Goal: Task Accomplishment & Management: Complete application form

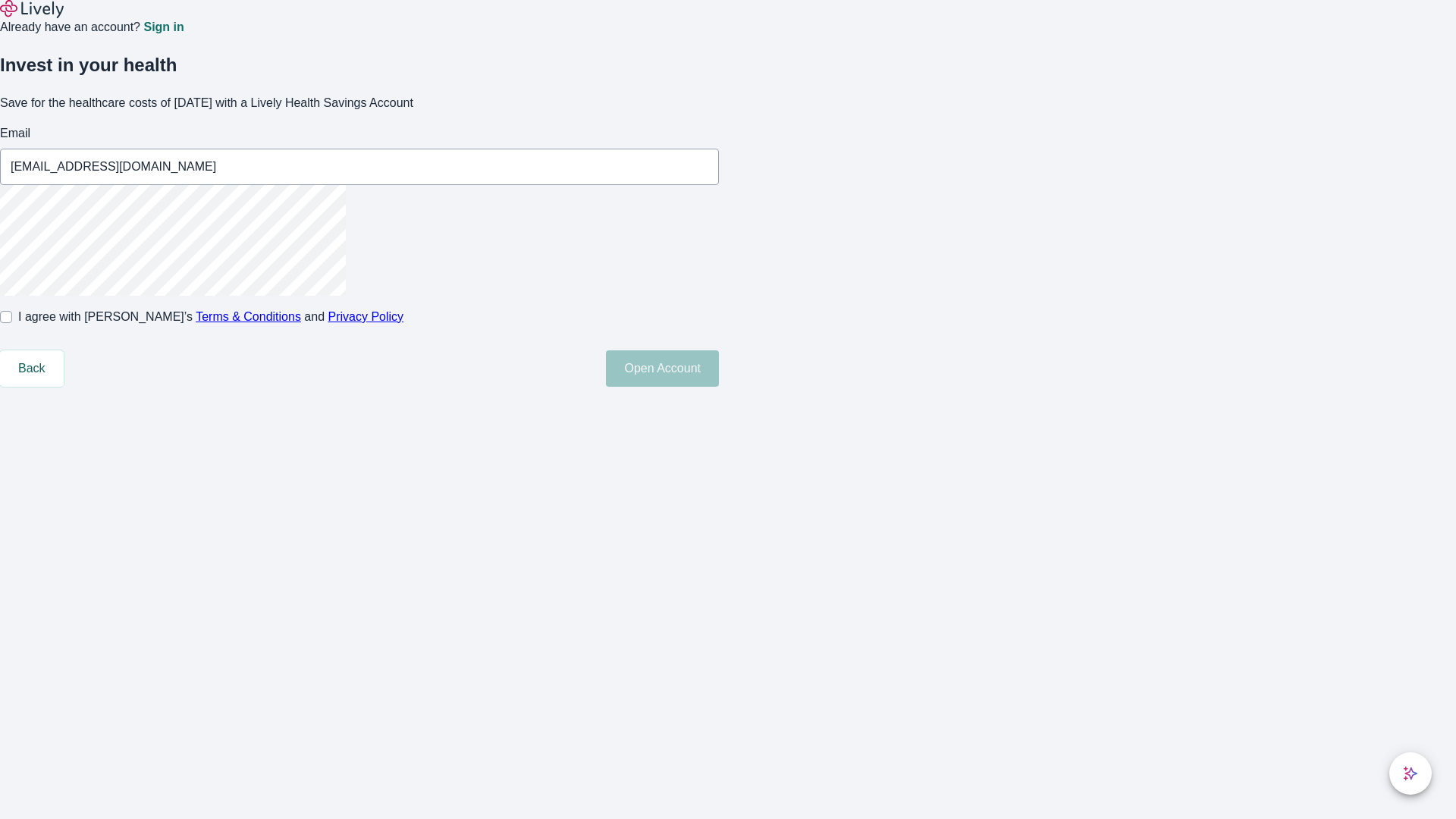
click at [12, 323] on input "I agree with Lively’s Terms & Conditions and Privacy Policy" at bounding box center [6, 317] width 12 height 12
checkbox input "true"
click at [719, 387] on button "Open Account" at bounding box center [663, 368] width 113 height 36
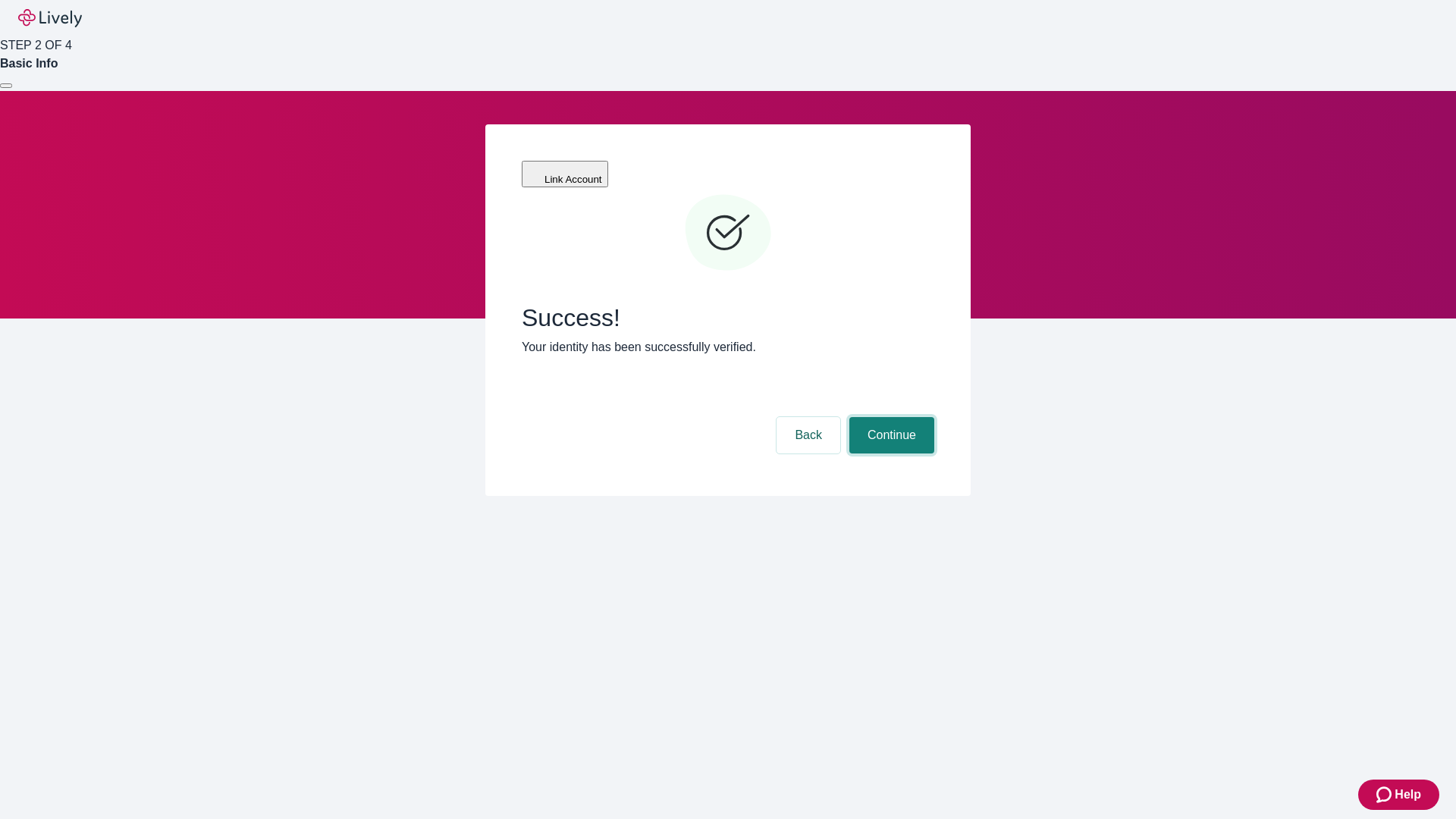
click at [890, 417] on button "Continue" at bounding box center [892, 435] width 85 height 36
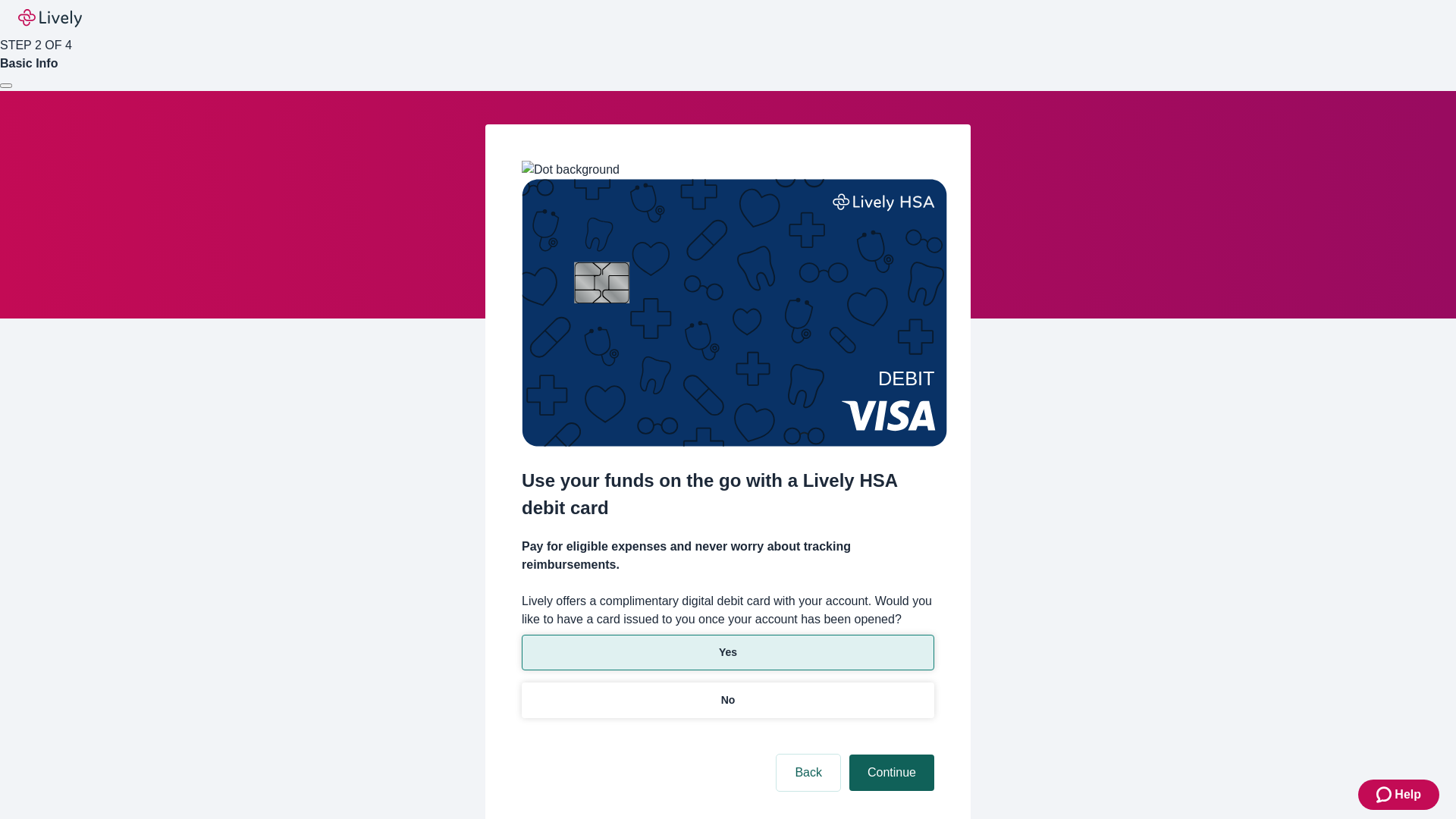
click at [727, 692] on p "No" at bounding box center [728, 700] width 15 height 16
click at [890, 755] on button "Continue" at bounding box center [892, 773] width 85 height 36
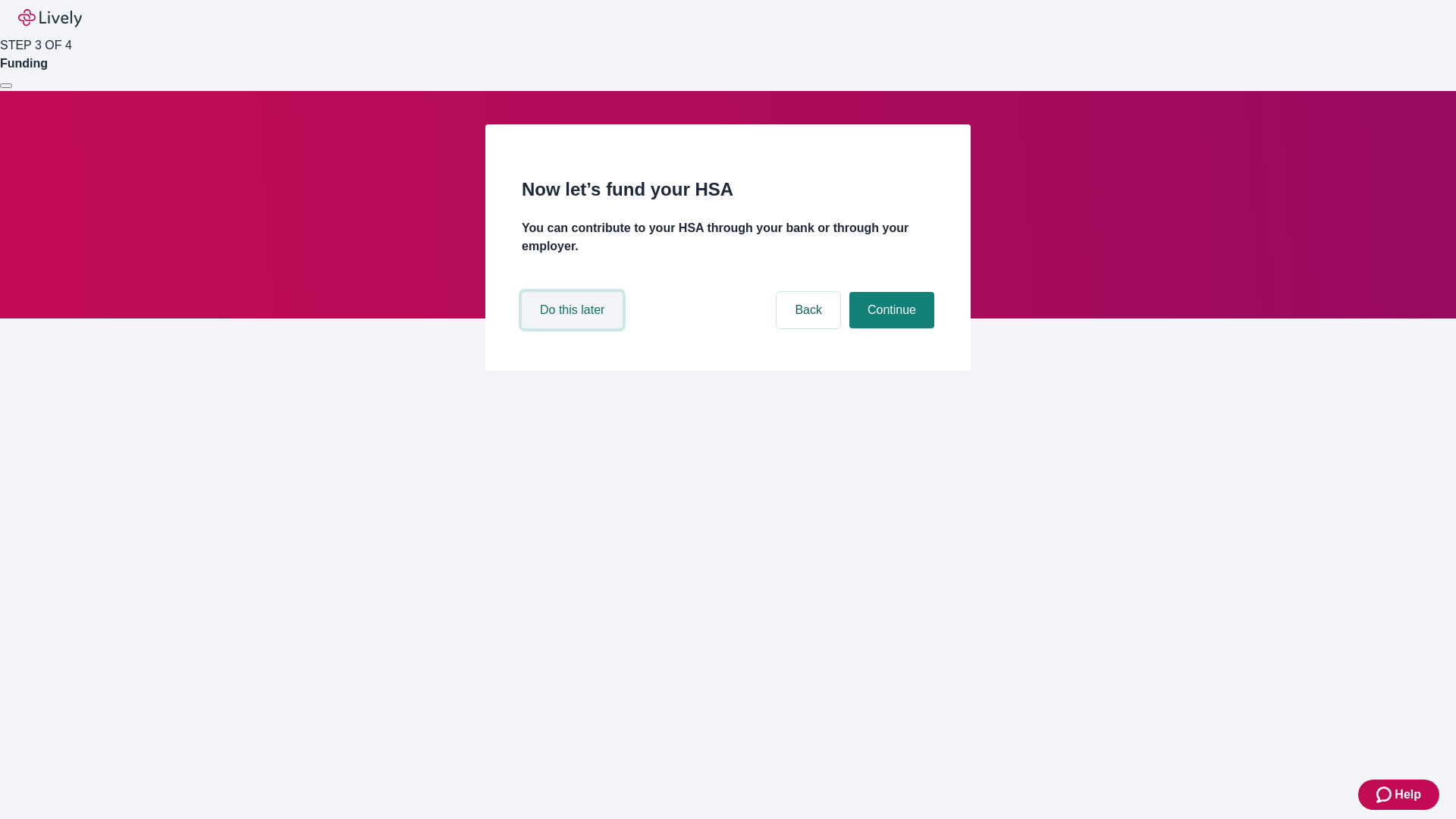
click at [574, 329] on button "Do this later" at bounding box center [572, 310] width 101 height 36
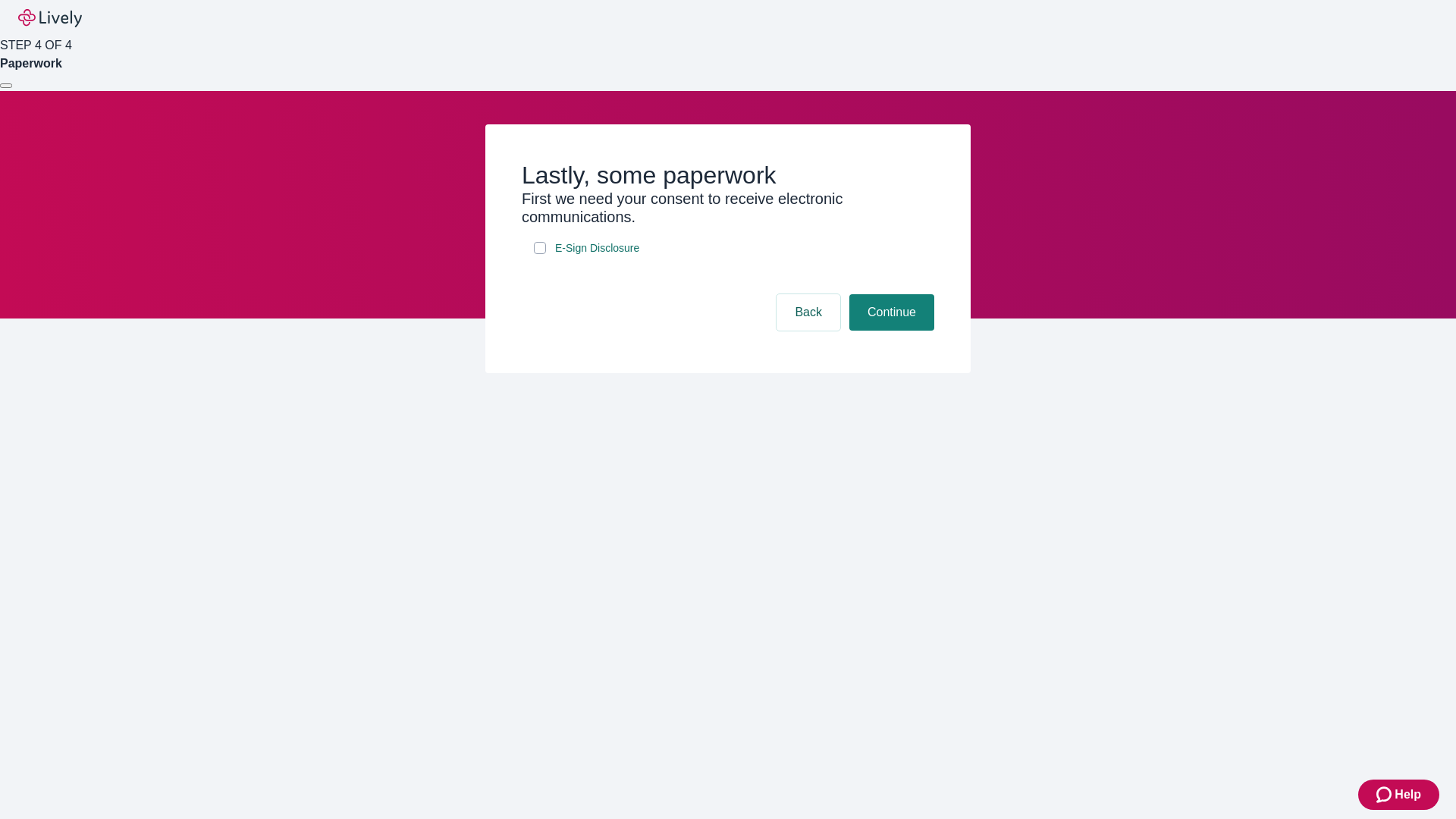
click at [540, 254] on input "E-Sign Disclosure" at bounding box center [540, 248] width 12 height 12
checkbox input "true"
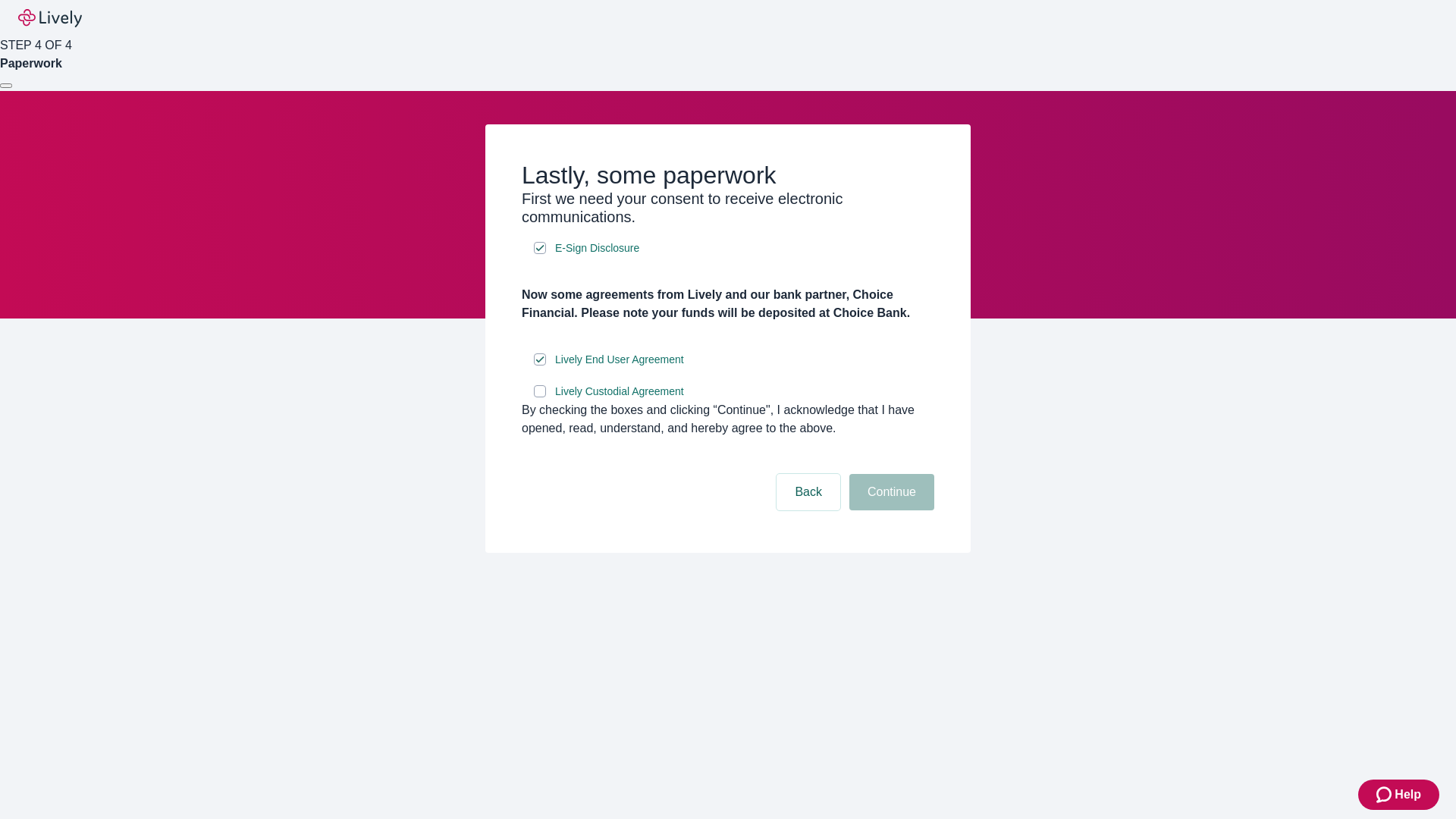
click at [540, 397] on input "Lively Custodial Agreement" at bounding box center [540, 391] width 12 height 12
checkbox input "true"
click at [890, 511] on button "Continue" at bounding box center [892, 492] width 85 height 36
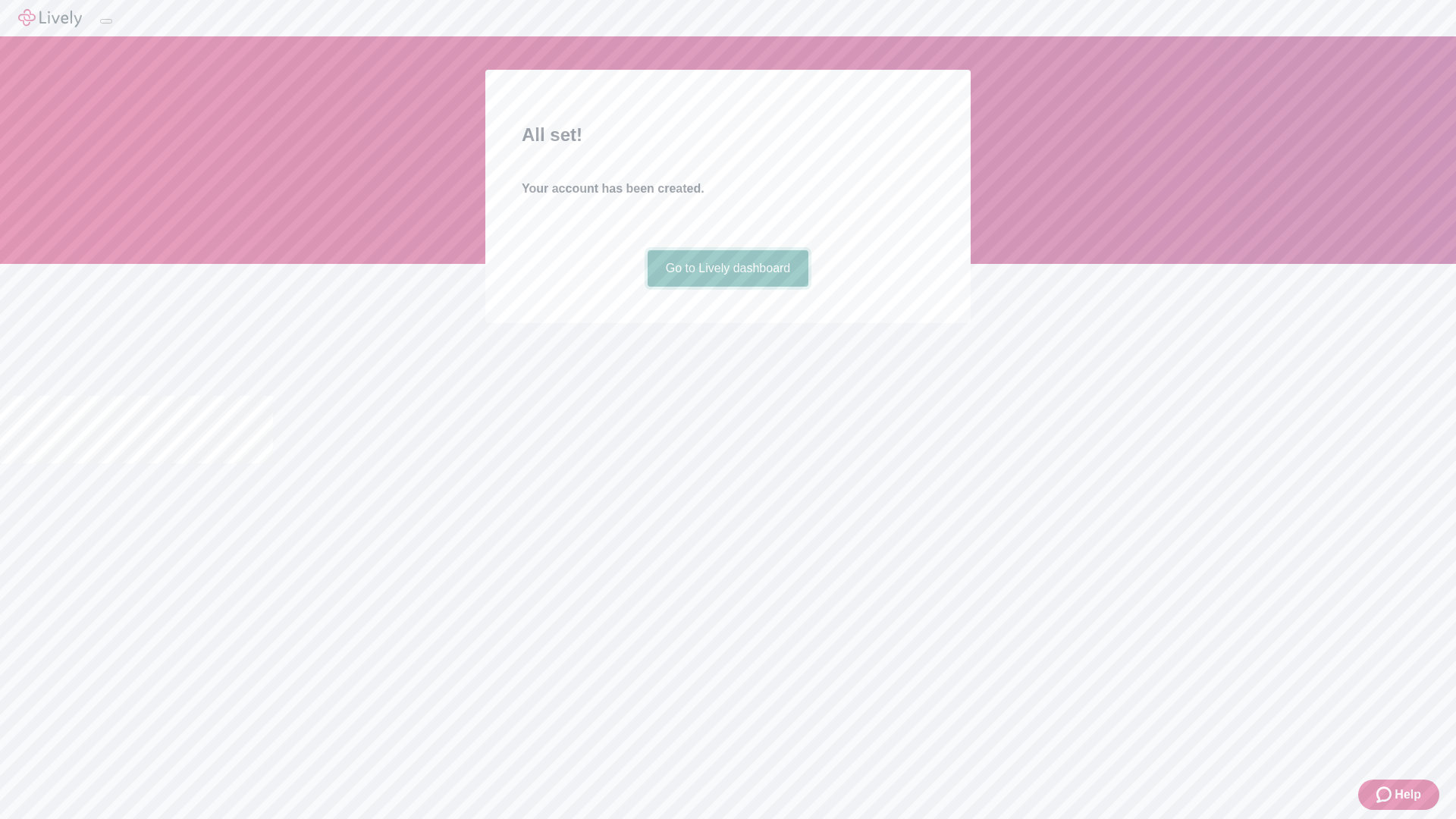
click at [727, 287] on link "Go to Lively dashboard" at bounding box center [728, 268] width 161 height 36
